Goal: Task Accomplishment & Management: Complete application form

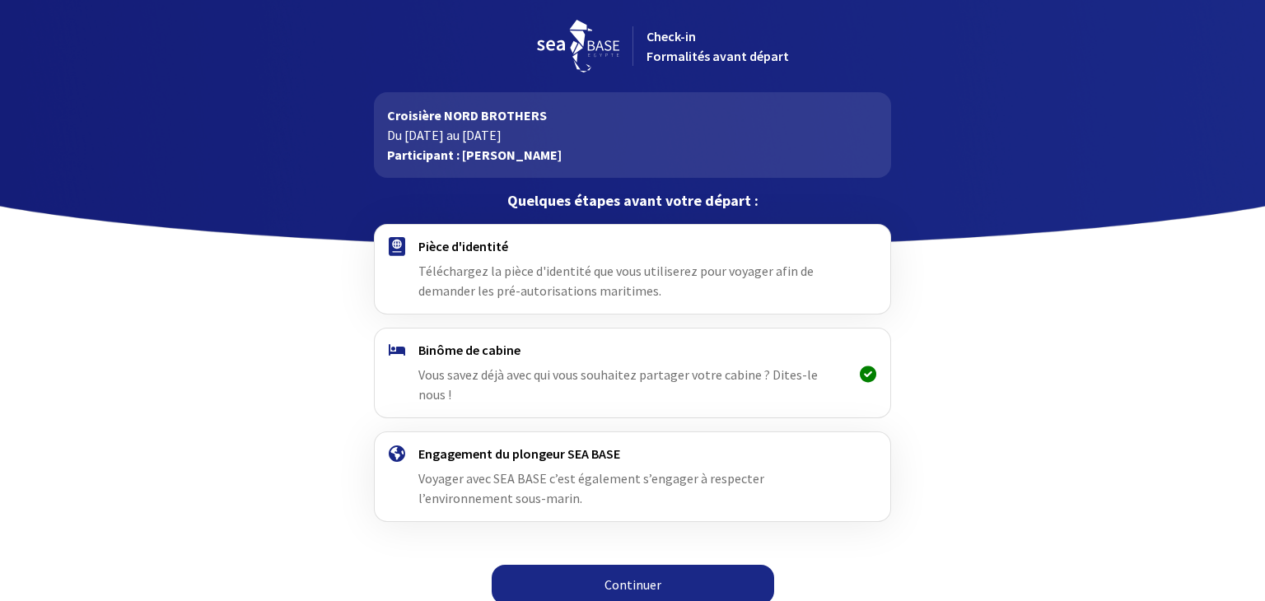
click at [445, 276] on span "Téléchargez la pièce d'identité que vous utiliserez pour voyager afin de demand…" at bounding box center [616, 281] width 395 height 36
click at [596, 568] on link "Continuer" at bounding box center [633, 585] width 283 height 40
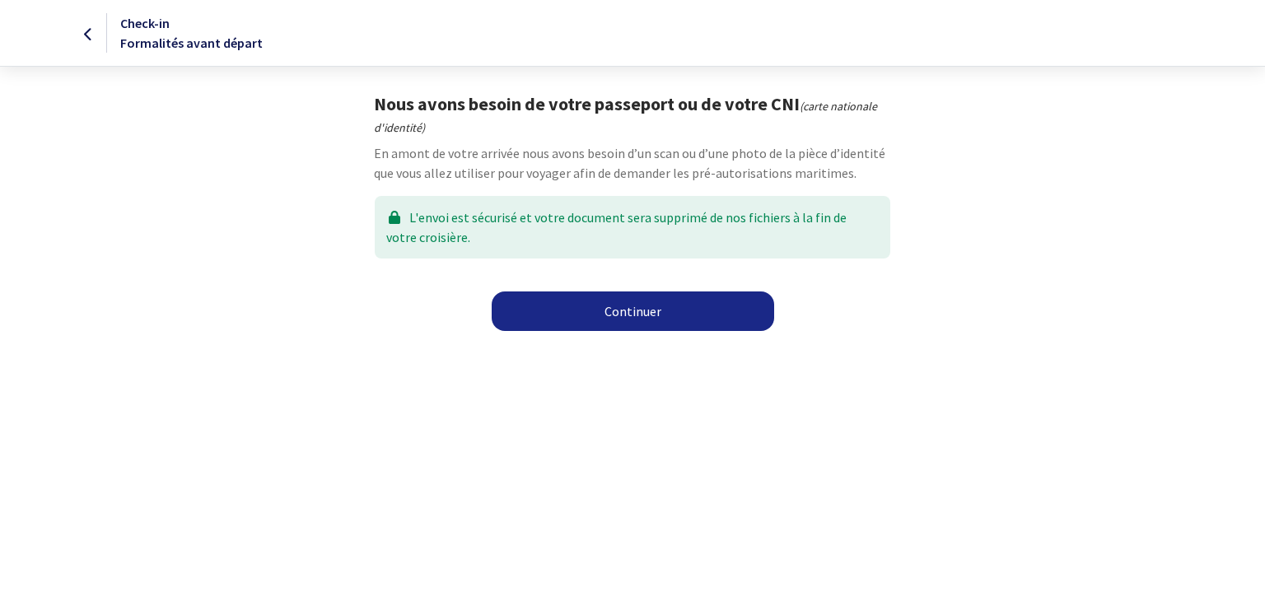
click at [626, 320] on link "Continuer" at bounding box center [633, 312] width 283 height 40
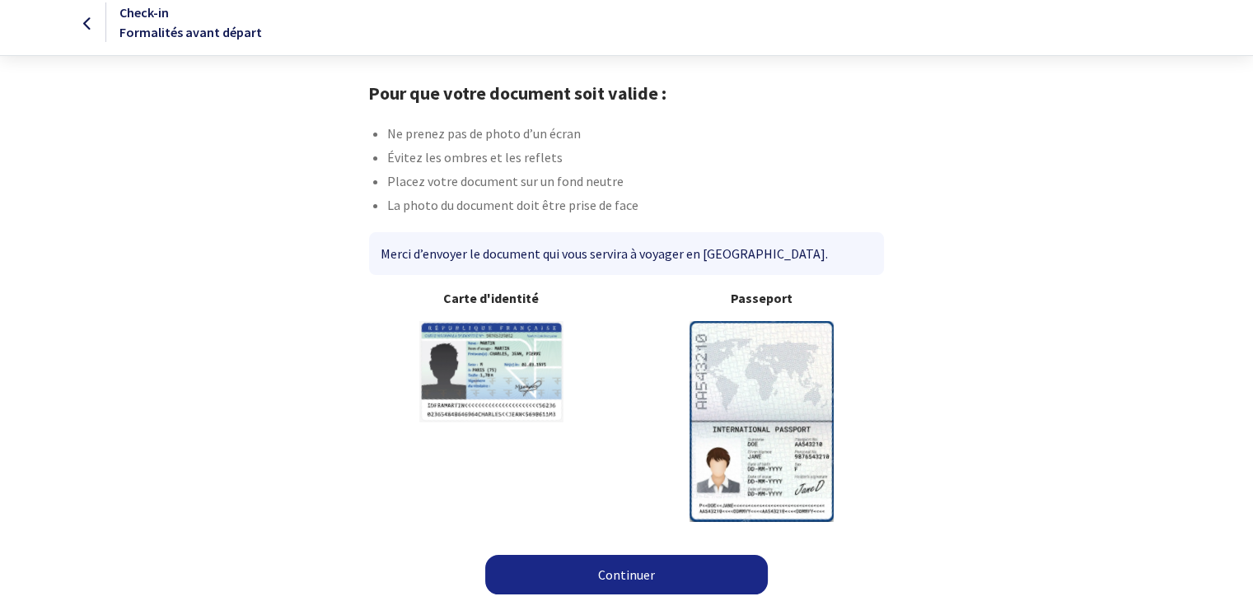
scroll to position [13, 0]
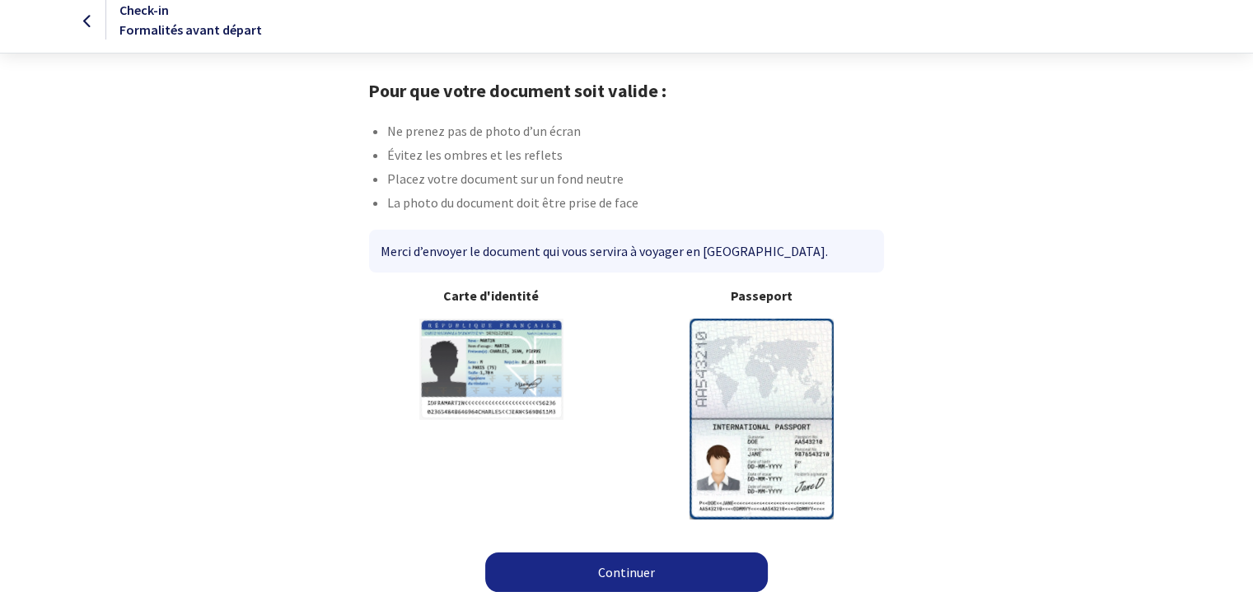
click at [722, 345] on img at bounding box center [762, 419] width 144 height 200
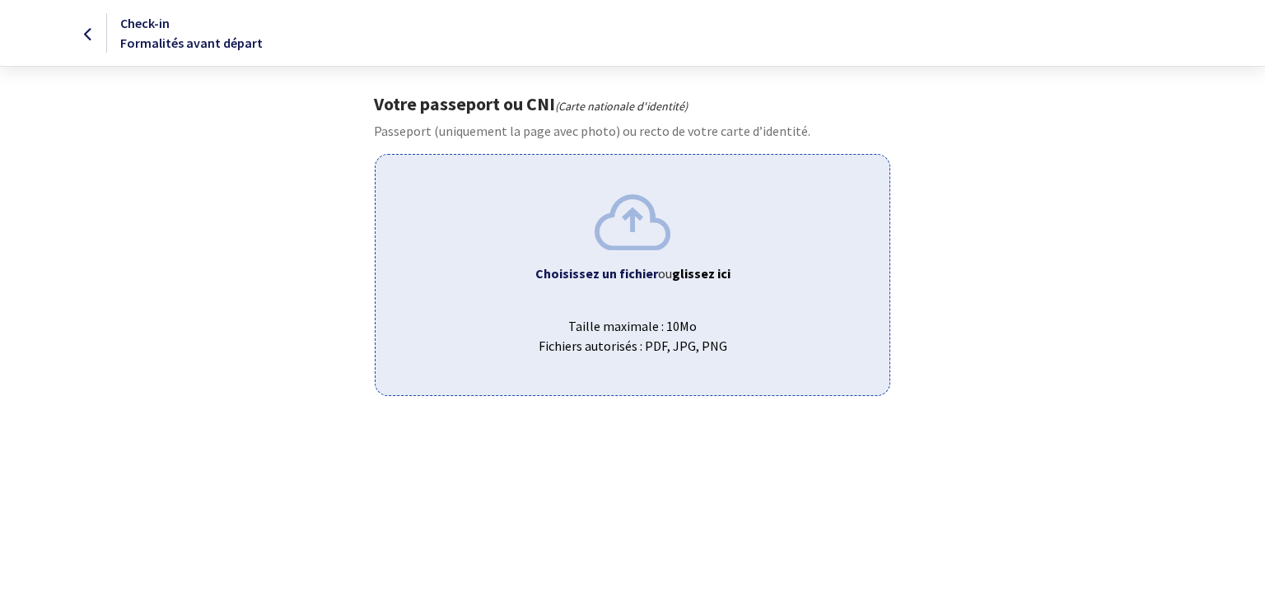
click at [626, 265] on b "Choisissez un fichier" at bounding box center [597, 273] width 123 height 16
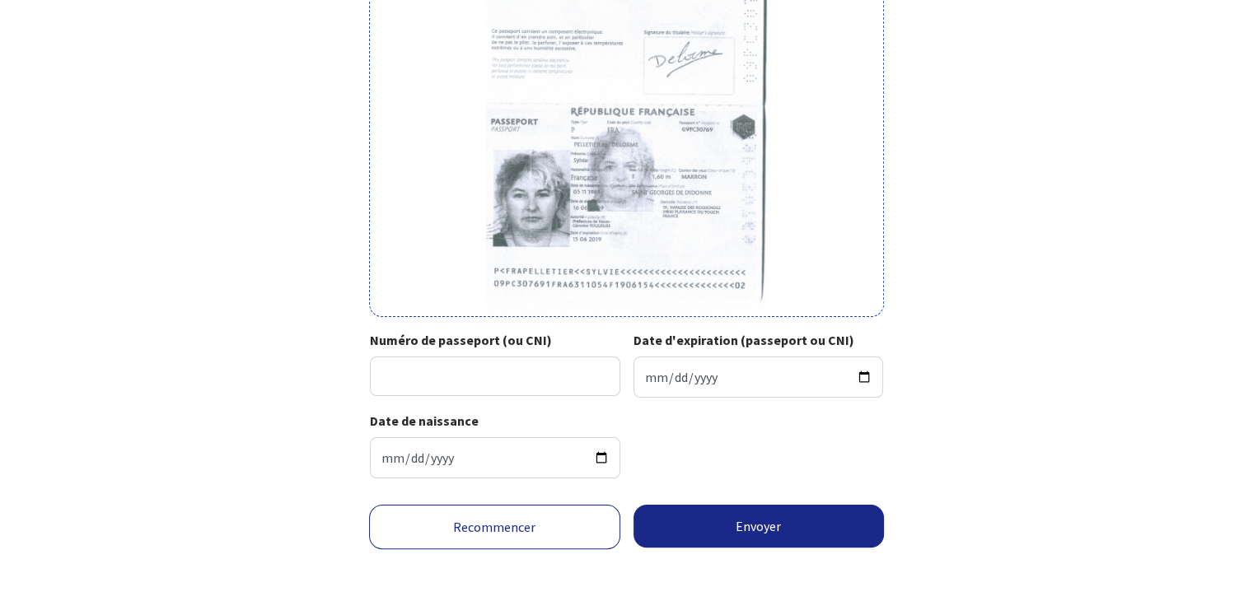
scroll to position [257, 0]
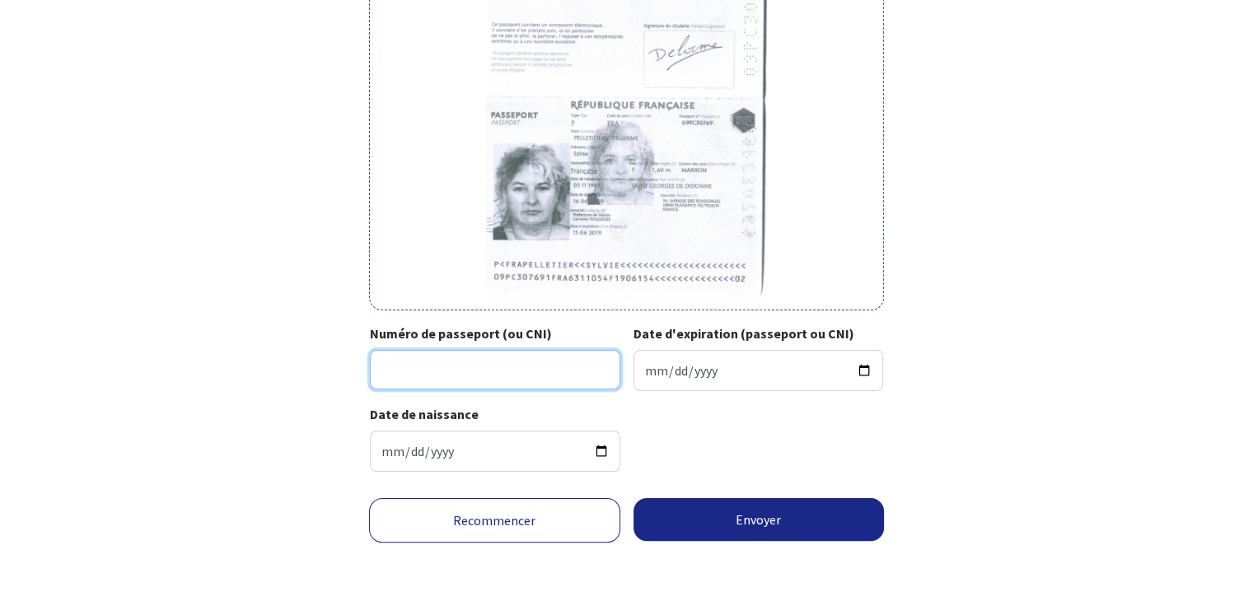
click at [465, 363] on input "Numéro de passeport (ou CNI)" at bounding box center [495, 370] width 250 height 40
type input "09PC307691"
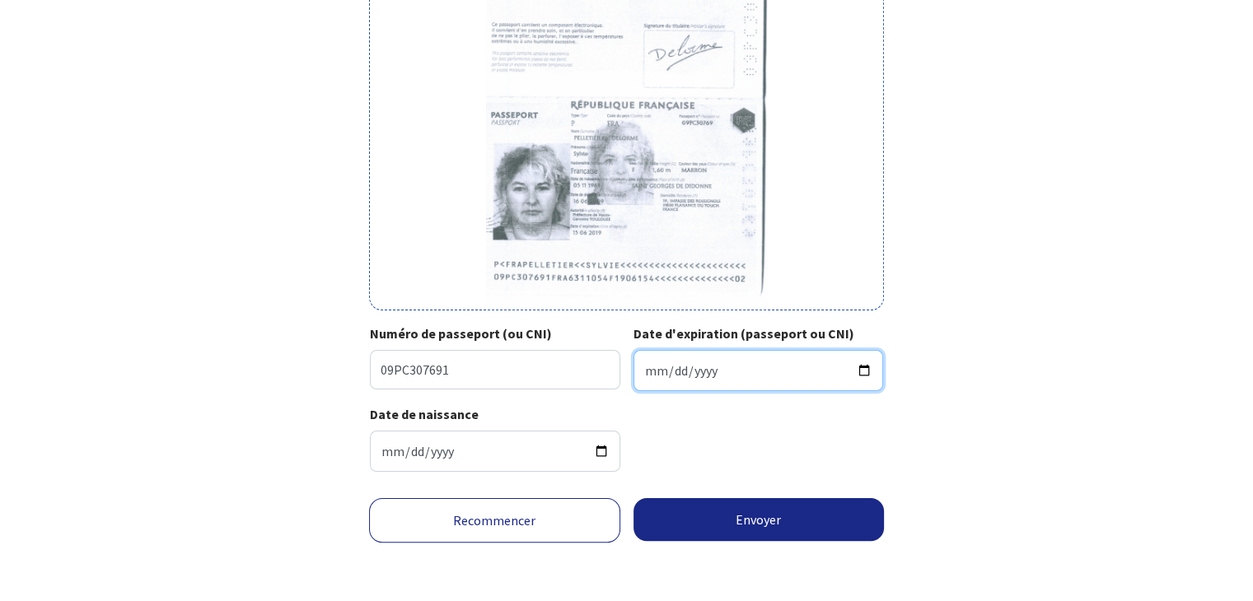
drag, startPoint x: 656, startPoint y: 377, endPoint x: 653, endPoint y: 367, distance: 10.4
click at [653, 367] on input "Date d'expiration (passeport ou CNI)" at bounding box center [759, 370] width 250 height 41
click at [641, 362] on input "Date d'expiration (passeport ou CNI)" at bounding box center [759, 370] width 250 height 41
click at [648, 368] on input "Date d'expiration (passeport ou CNI)" at bounding box center [759, 370] width 250 height 41
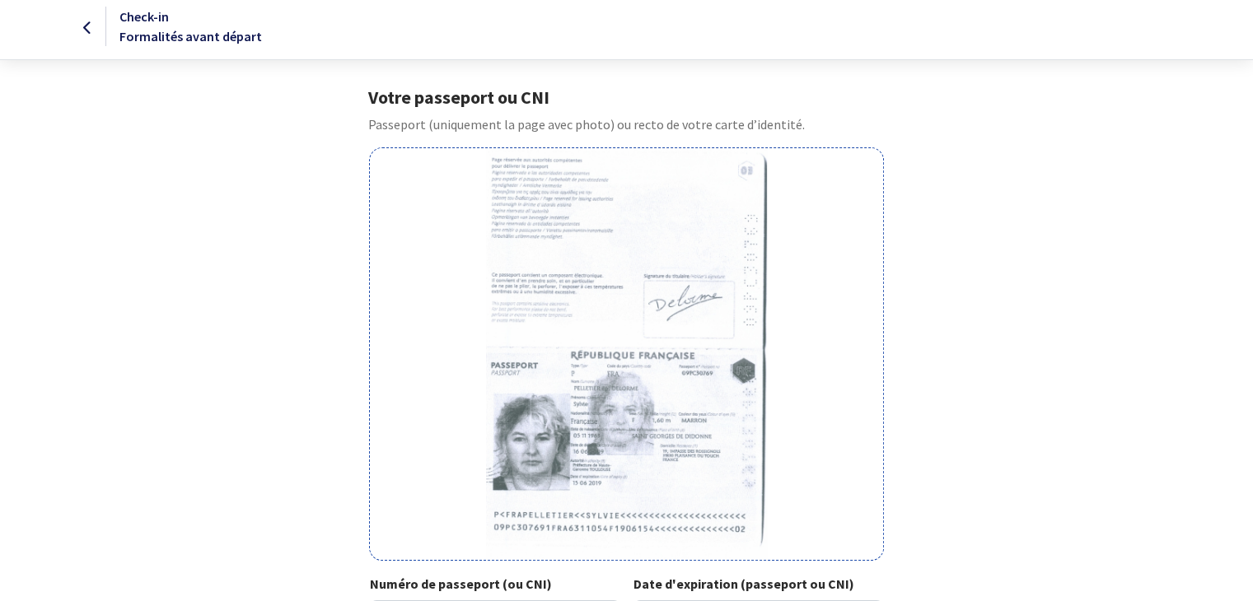
scroll to position [0, 0]
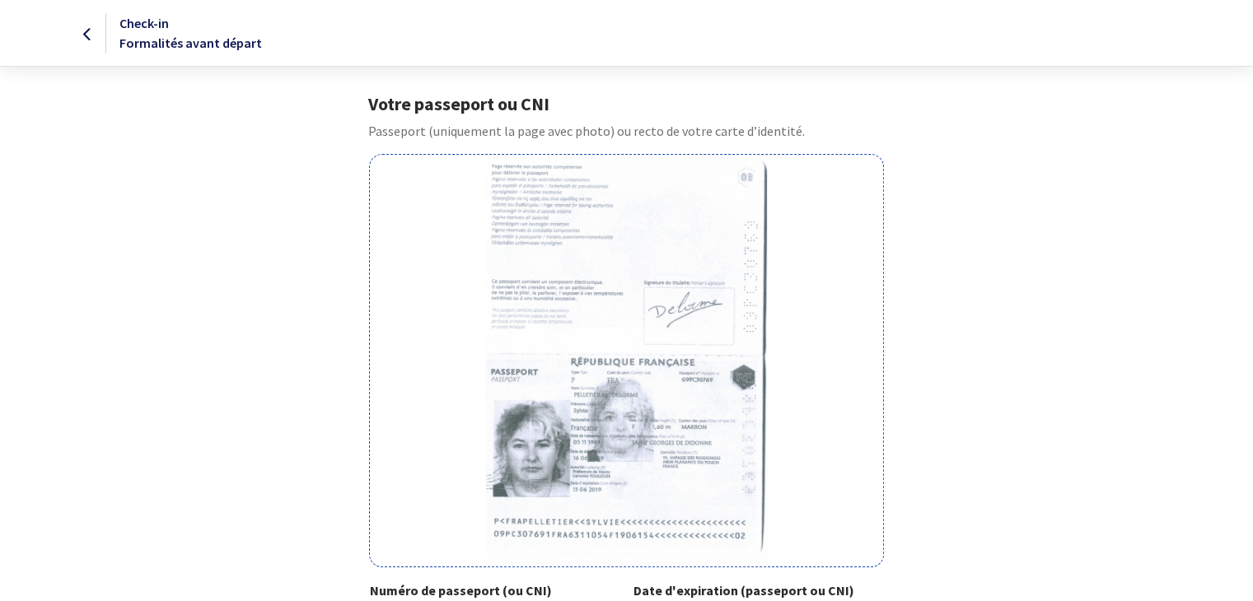
click at [83, 35] on icon at bounding box center [87, 35] width 9 height 1
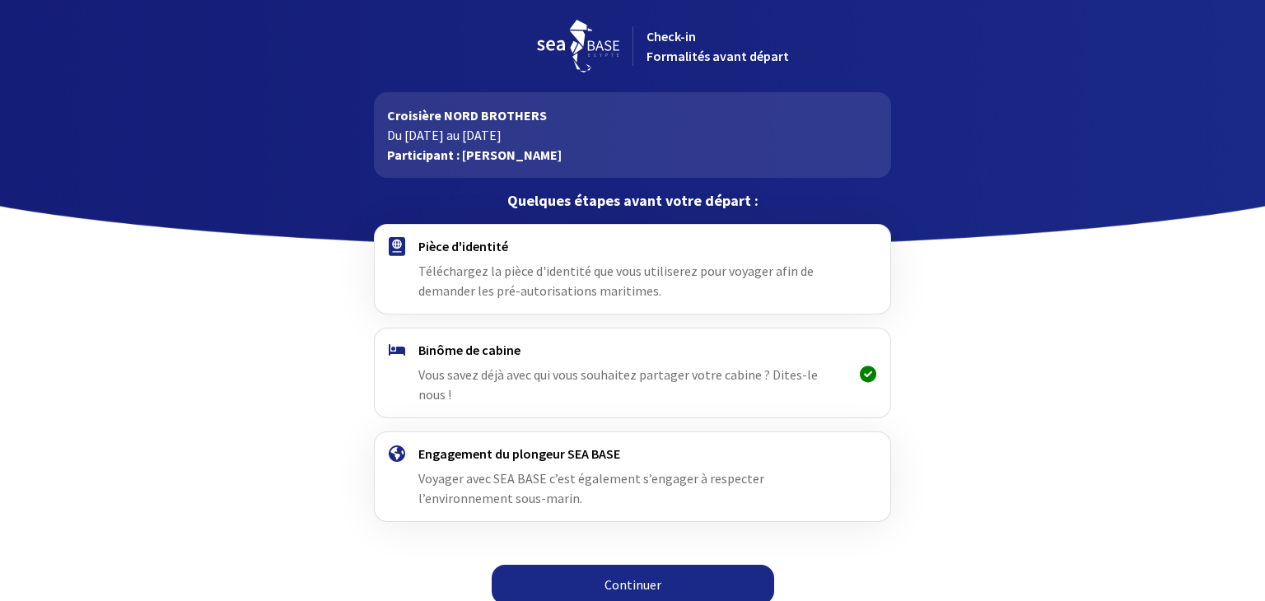
click at [646, 571] on link "Continuer" at bounding box center [633, 585] width 283 height 40
click at [629, 565] on link "Continuer" at bounding box center [633, 585] width 283 height 40
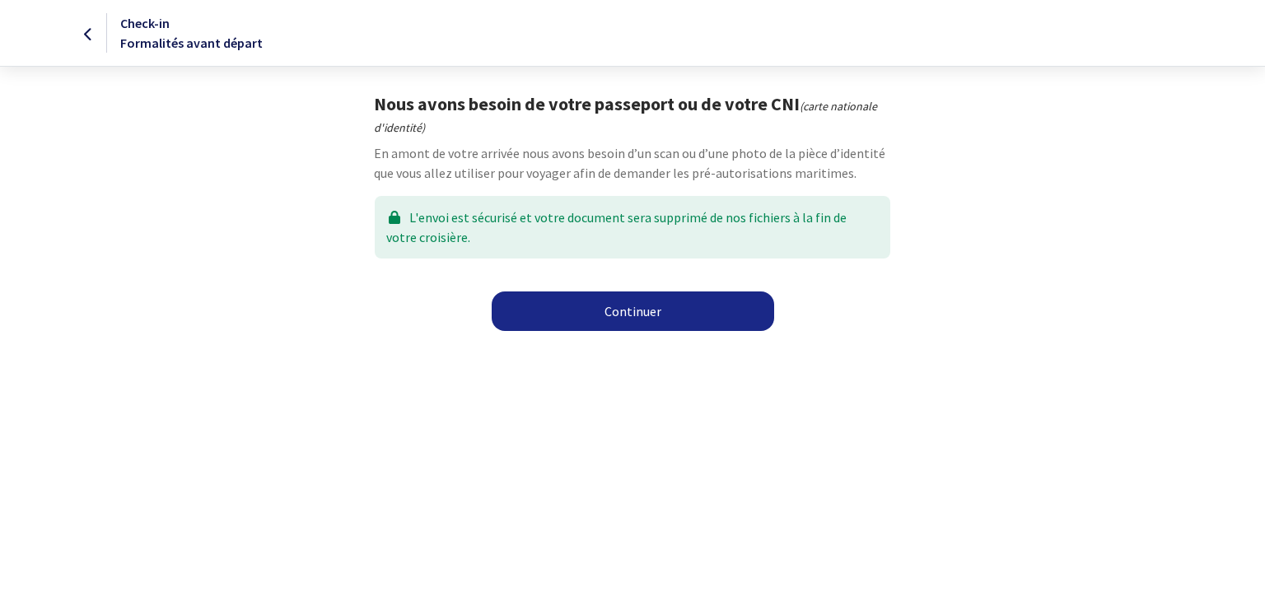
click at [640, 308] on link "Continuer" at bounding box center [633, 312] width 283 height 40
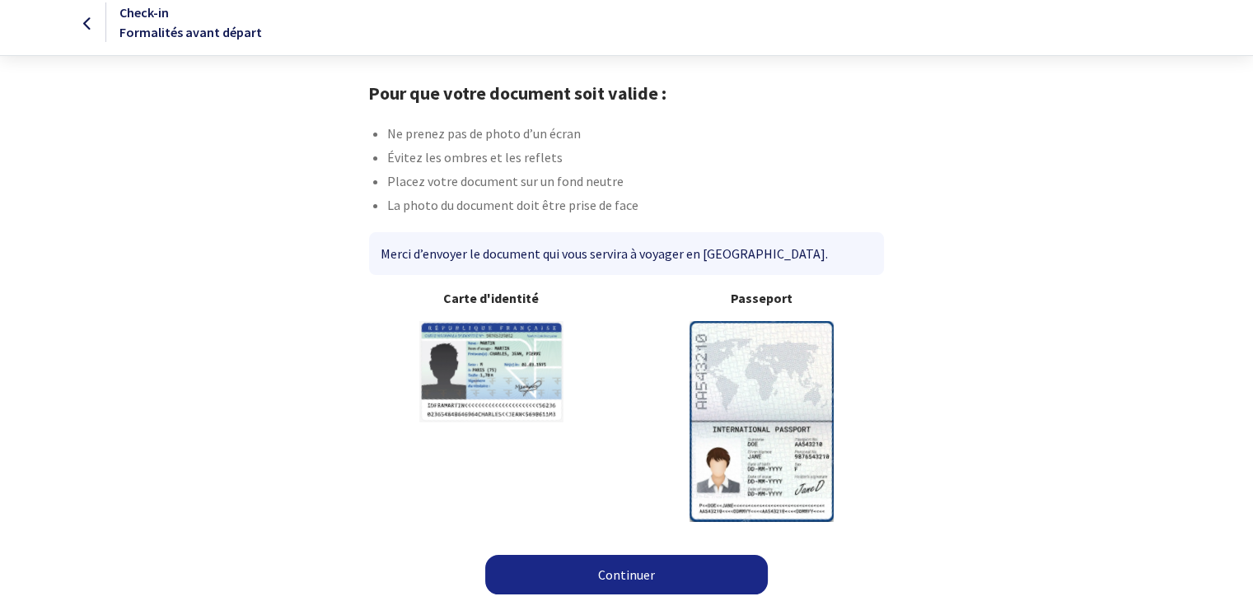
scroll to position [13, 0]
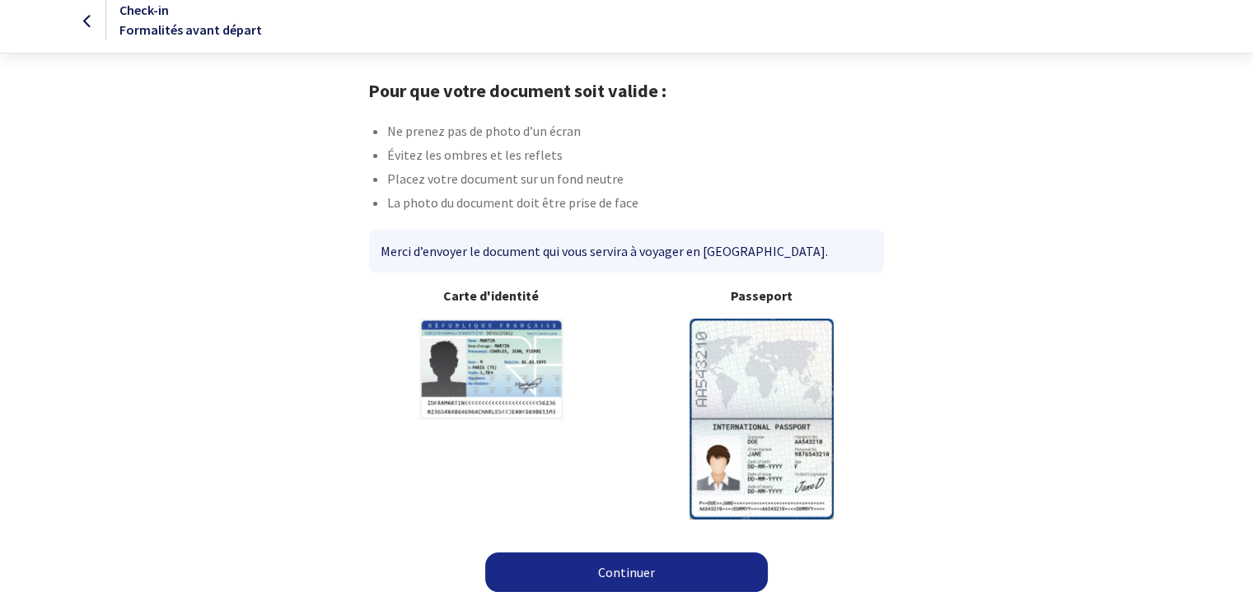
click at [638, 559] on link "Continuer" at bounding box center [626, 573] width 283 height 40
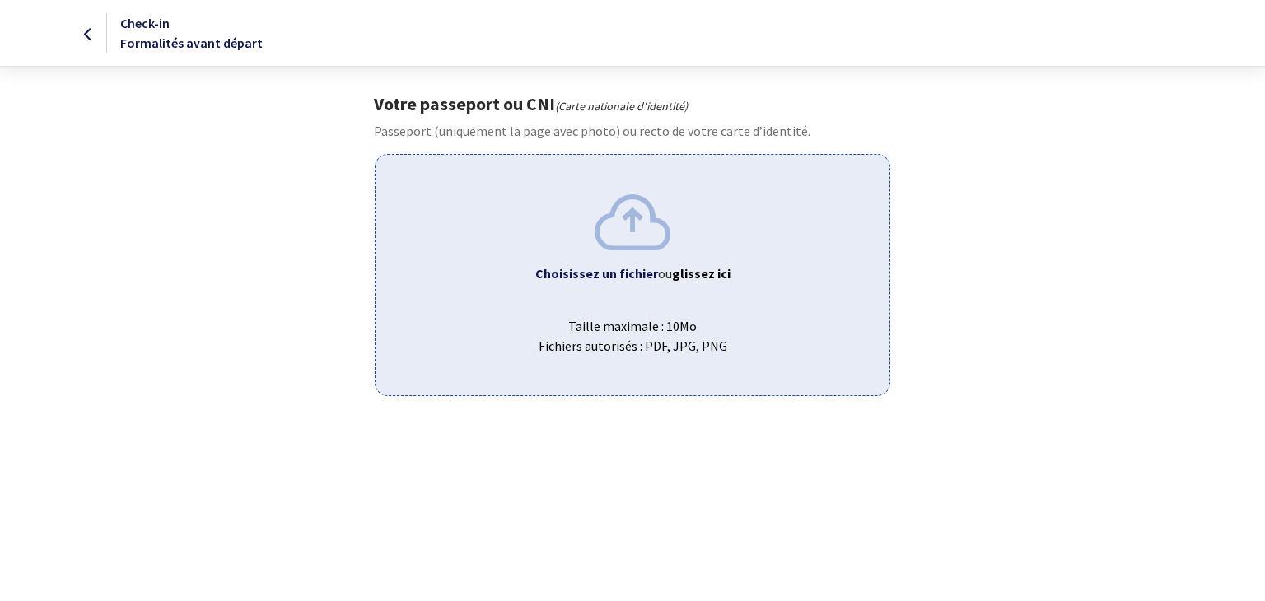
click at [621, 248] on div "Choisissez un fichier ou glissez ici Taille maximale : 10Mo Fichiers autorisés …" at bounding box center [632, 274] width 515 height 241
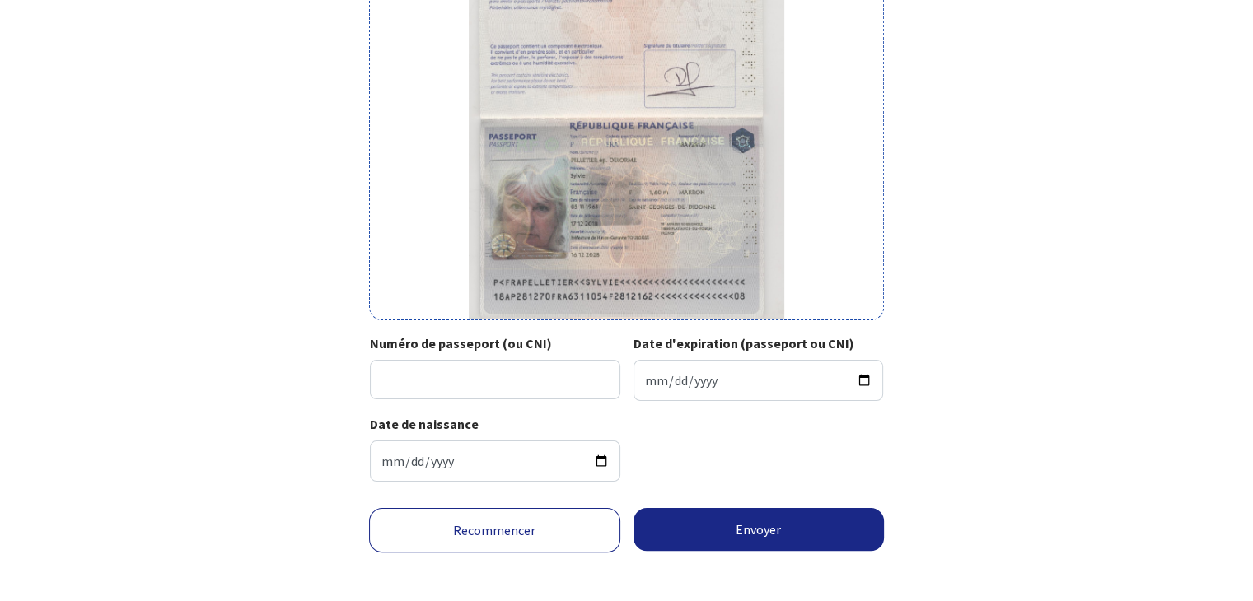
scroll to position [257, 0]
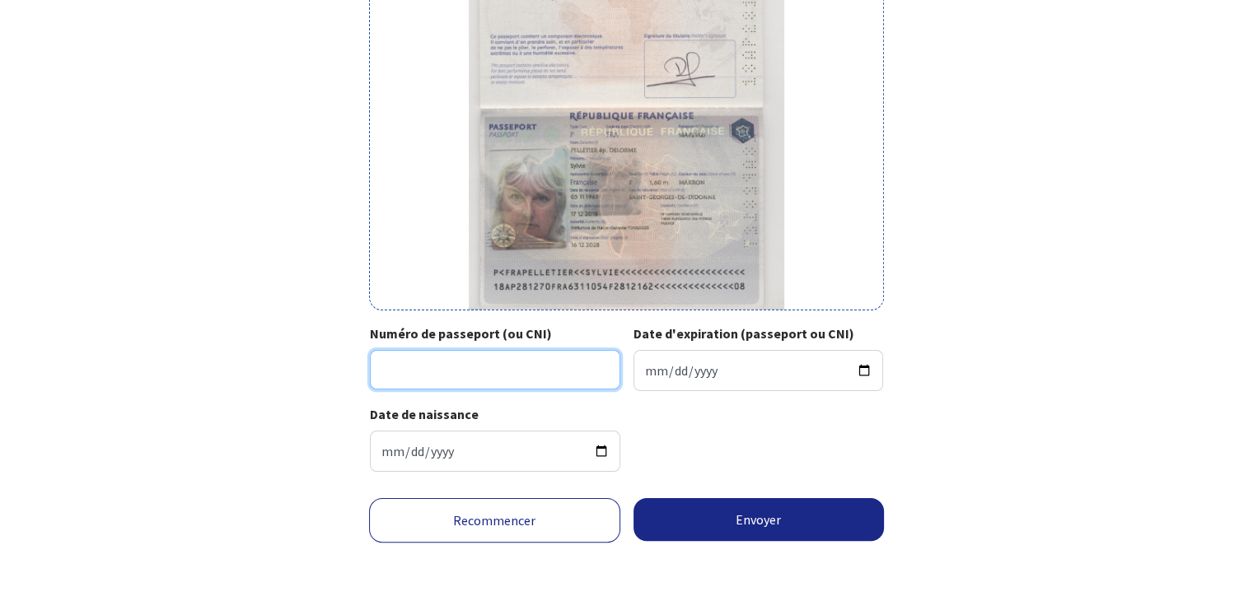
click at [460, 373] on input "Numéro de passeport (ou CNI)" at bounding box center [495, 370] width 250 height 40
type input "18AP281270"
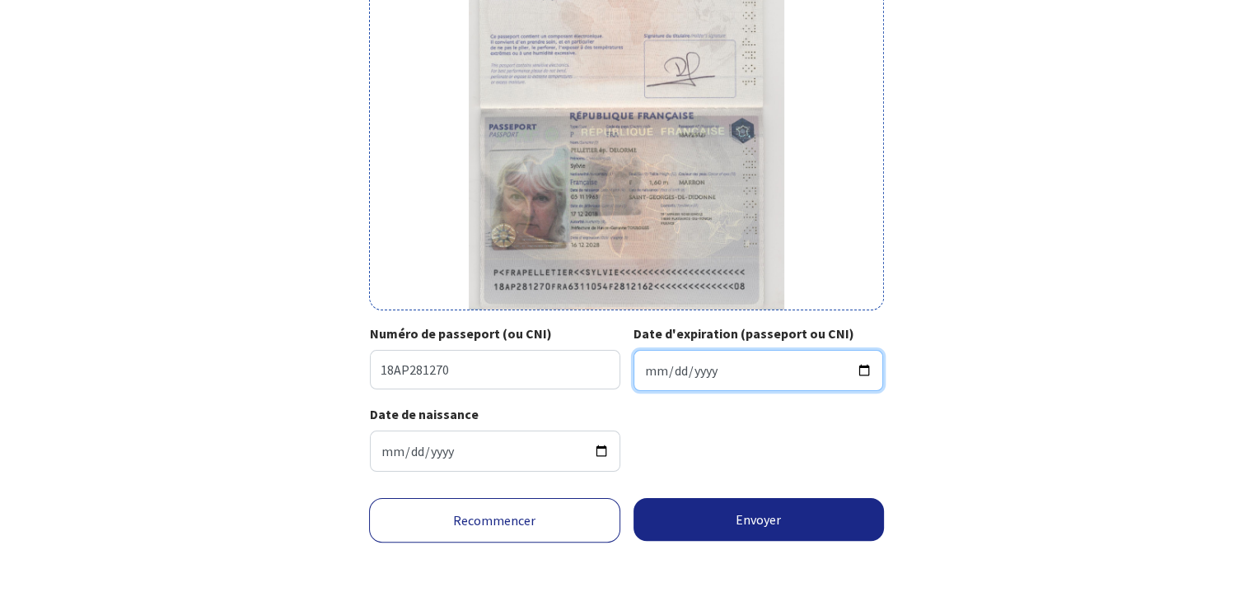
click at [699, 370] on input "Date d'expiration (passeport ou CNI)" at bounding box center [759, 370] width 250 height 41
click at [647, 373] on input "Date d'expiration (passeport ou CNI)" at bounding box center [759, 370] width 250 height 41
type input "2028-12-16"
click button "Envoyer" at bounding box center [759, 519] width 251 height 43
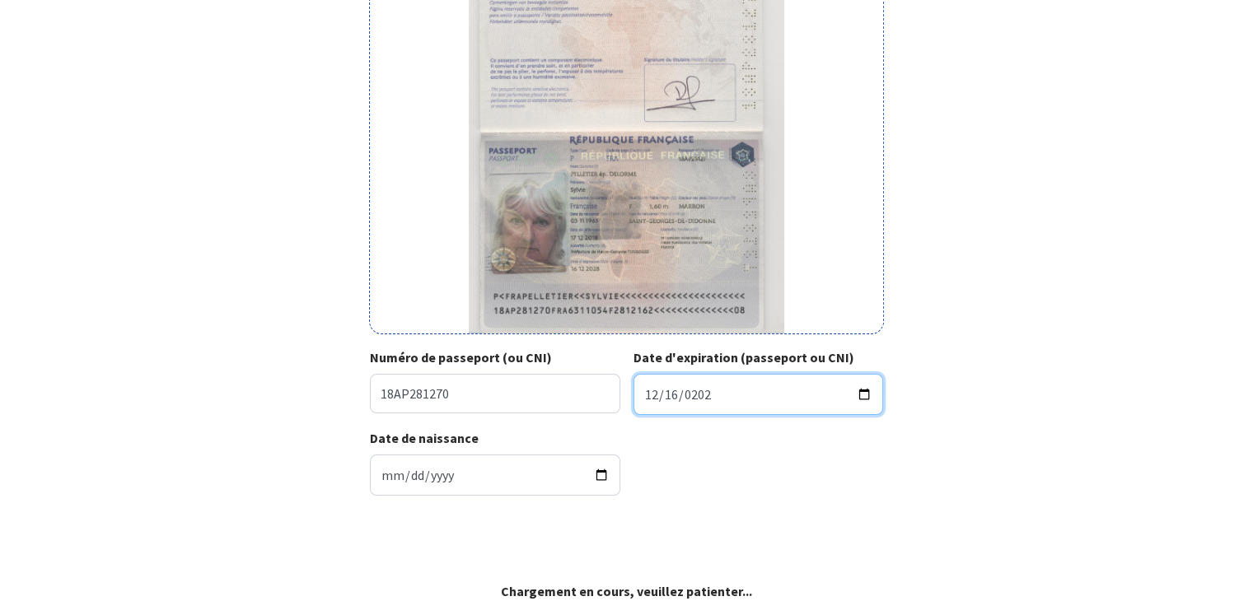
scroll to position [232, 0]
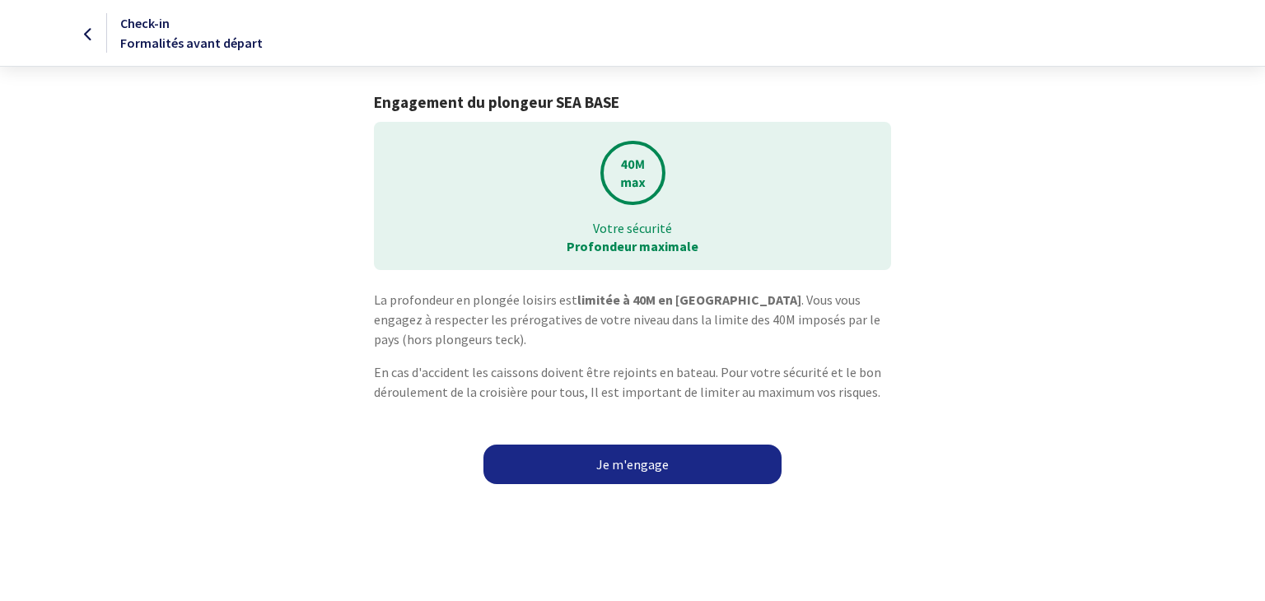
click at [642, 463] on link "Je m'engage" at bounding box center [633, 465] width 298 height 40
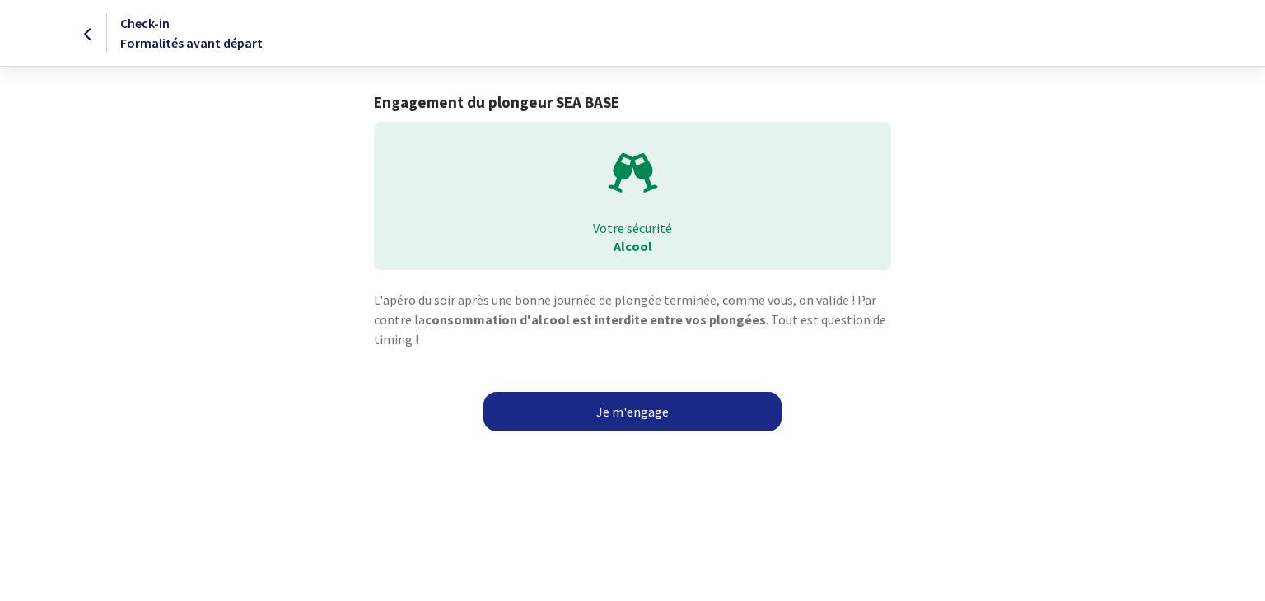
click at [635, 406] on link "Je m'engage" at bounding box center [633, 412] width 298 height 40
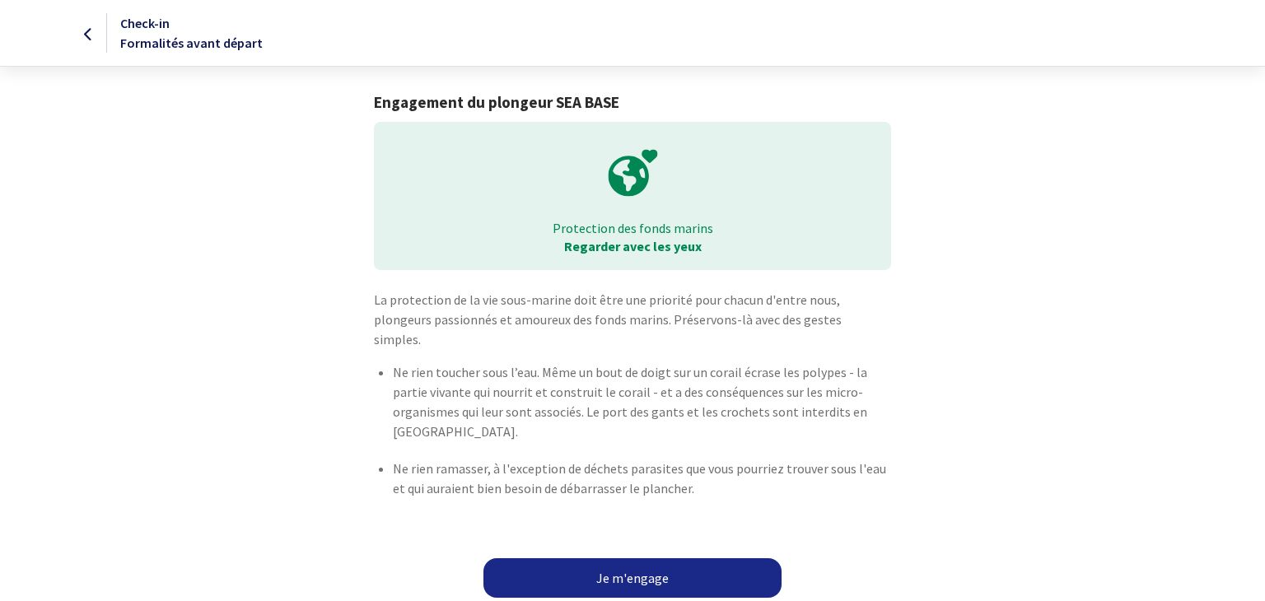
click at [626, 559] on link "Je m'engage" at bounding box center [633, 579] width 298 height 40
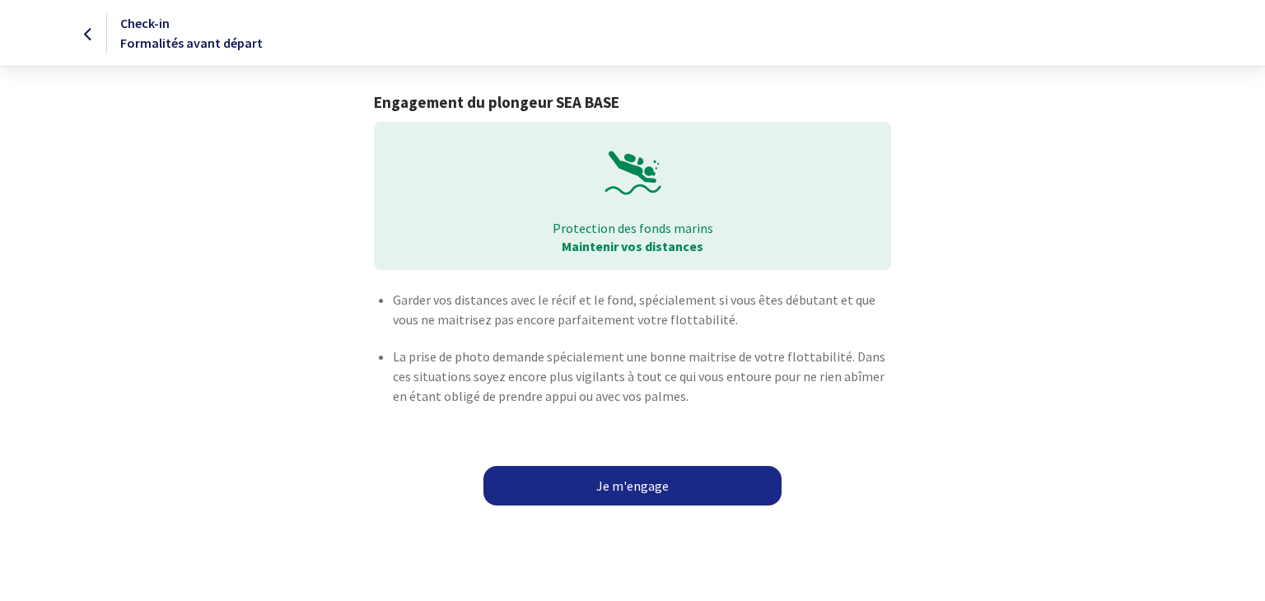
click at [649, 482] on link "Je m'engage" at bounding box center [633, 486] width 298 height 40
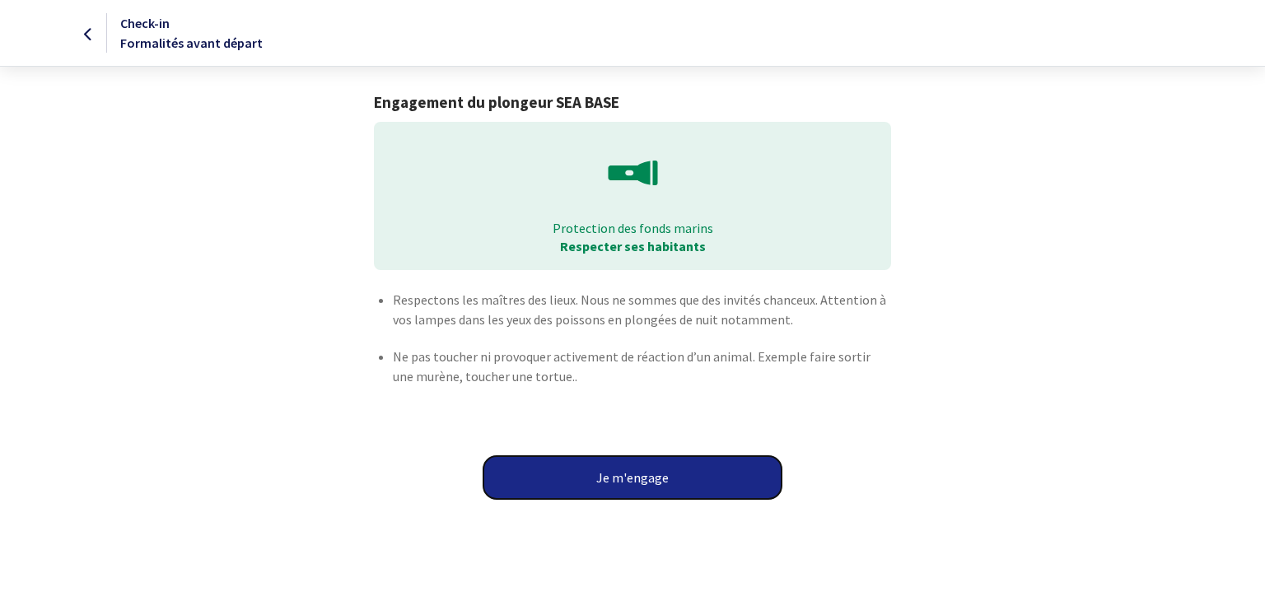
click at [651, 493] on button "Je m'engage" at bounding box center [633, 477] width 298 height 43
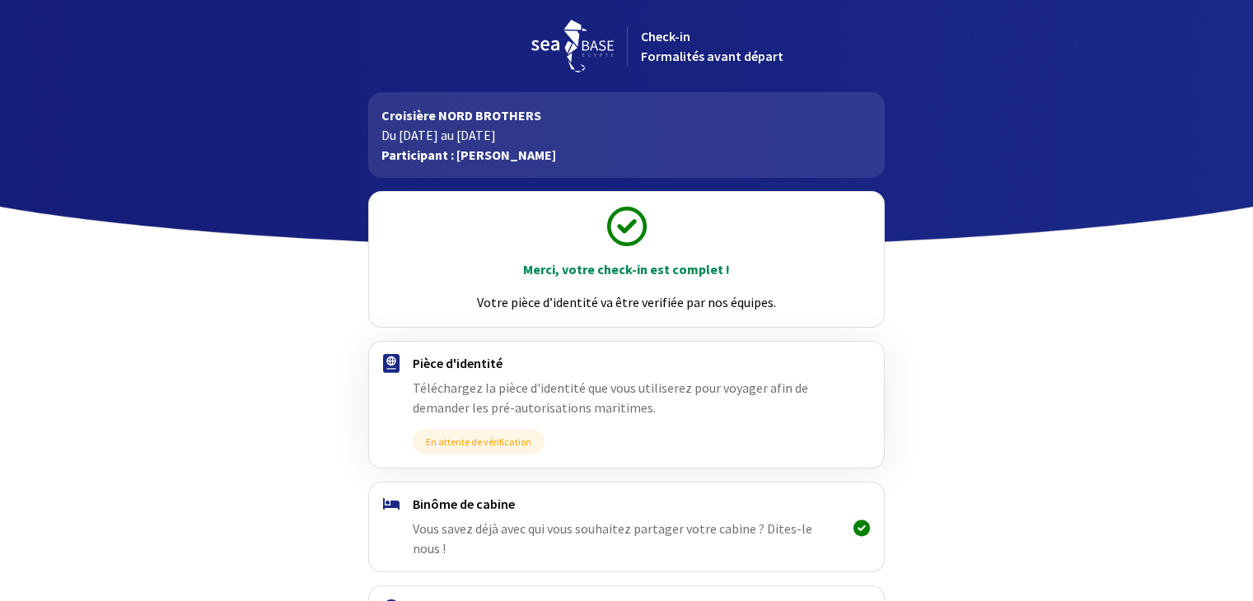
click at [649, 475] on div "Merci, votre check-in est complet ! Votre pièce d’identité va être verifiée par…" at bounding box center [626, 473] width 931 height 591
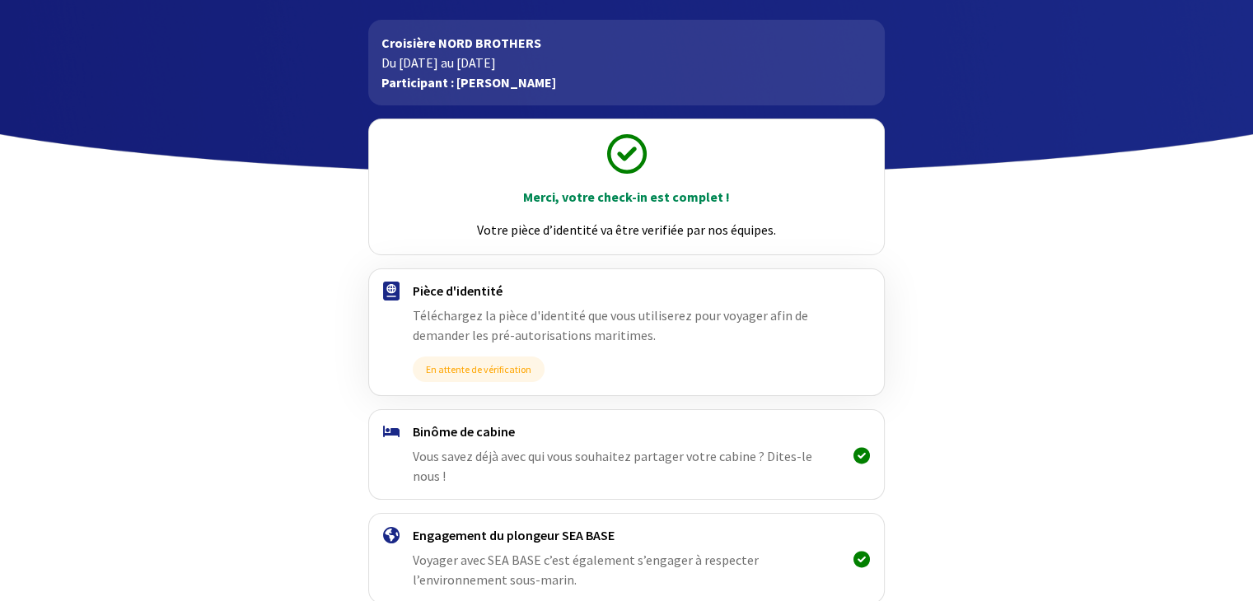
scroll to position [146, 0]
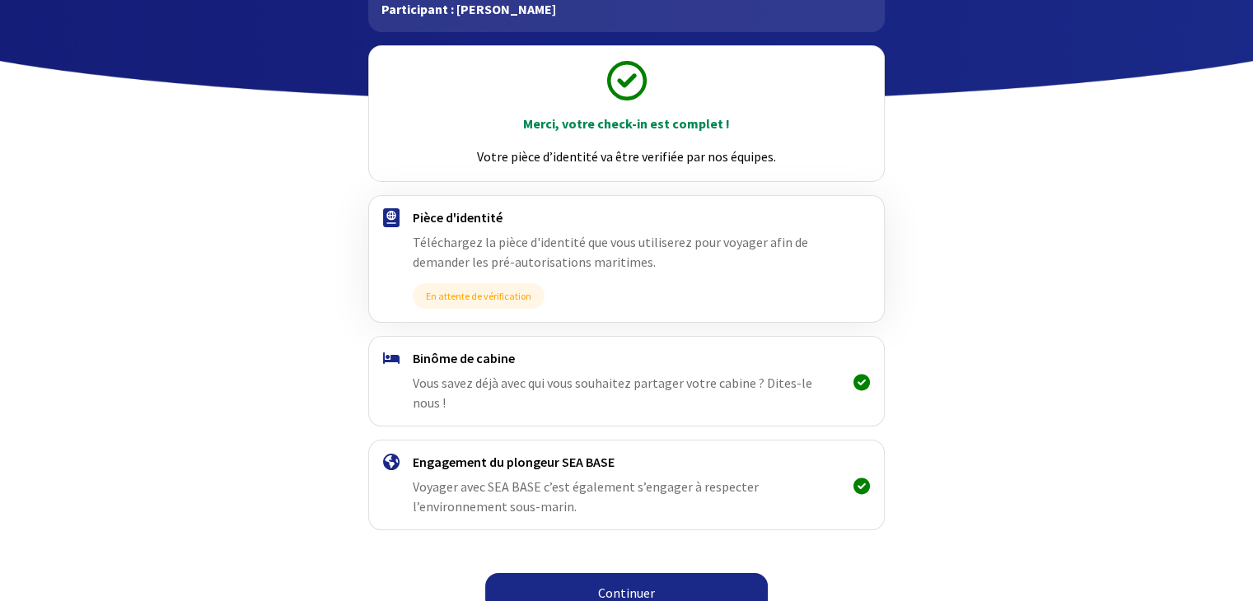
click at [622, 573] on link "Continuer" at bounding box center [626, 593] width 283 height 40
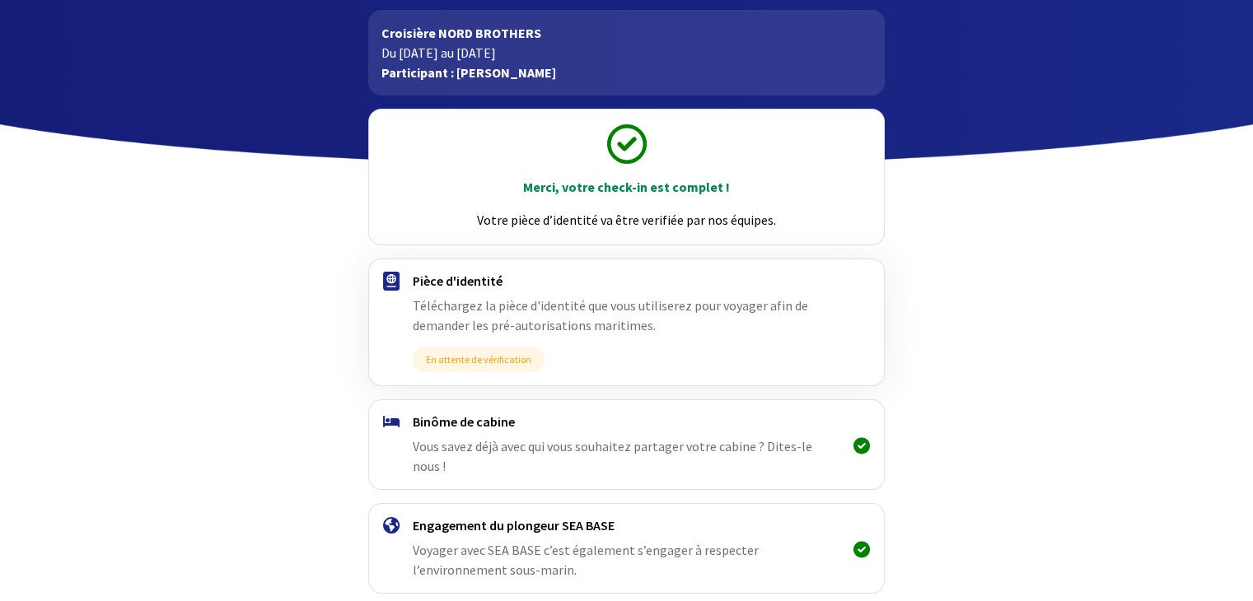
scroll to position [146, 0]
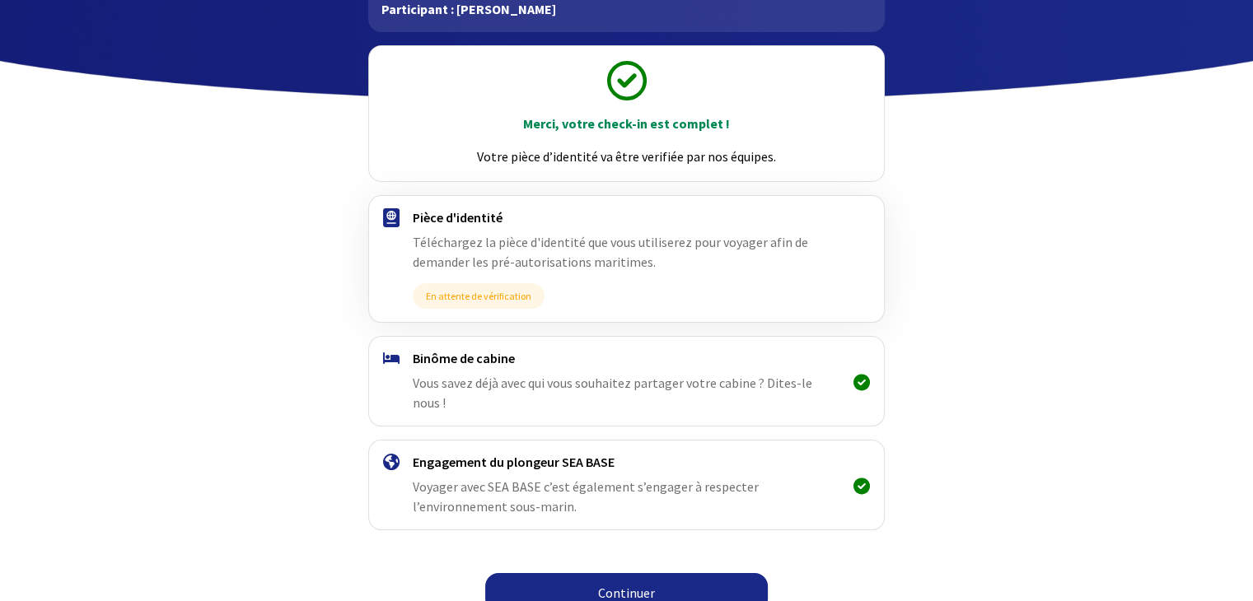
click at [597, 573] on link "Continuer" at bounding box center [626, 593] width 283 height 40
